Goal: Transaction & Acquisition: Purchase product/service

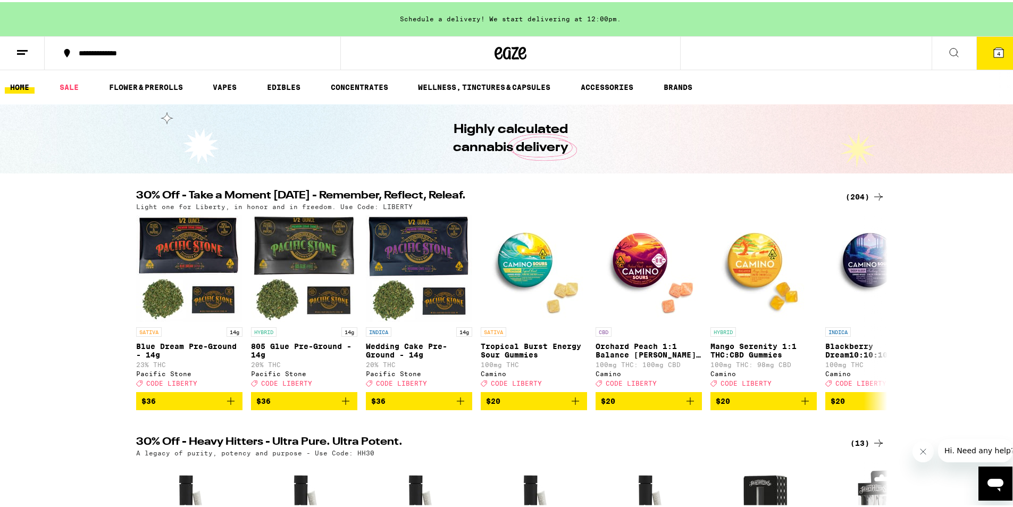
click at [857, 194] on div "(204)" at bounding box center [864, 194] width 39 height 13
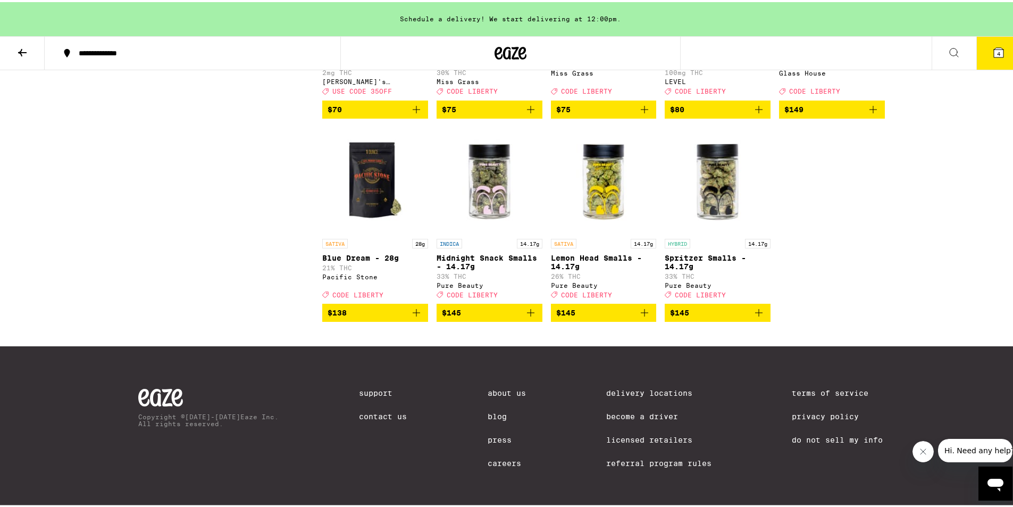
scroll to position [8400, 0]
